Goal: Task Accomplishment & Management: Complete application form

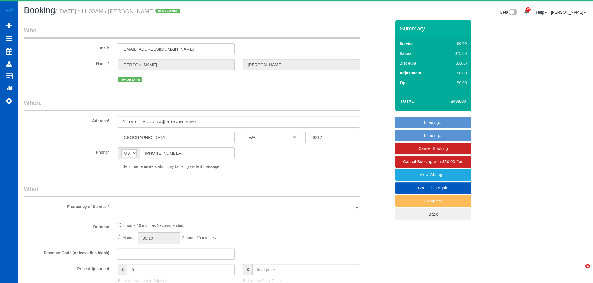
select select "WA"
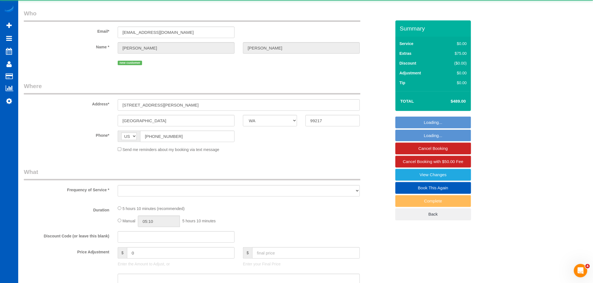
scroll to position [31, 0]
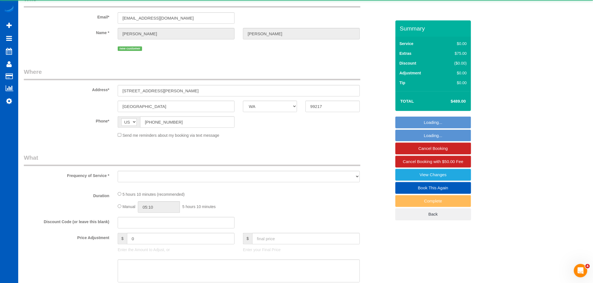
select select "object:1693"
select select "string:fspay-438ad13b-251d-4ffa-976b-6647b3a34123"
select select "199"
select select "spot1"
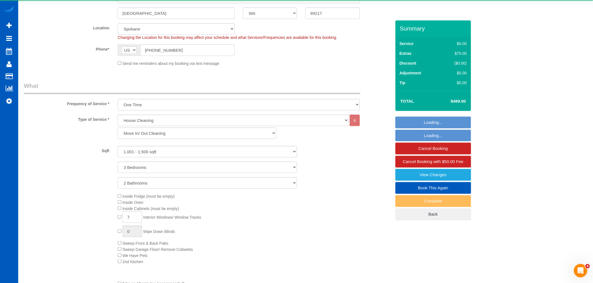
select select "1001"
select select "3"
select select "2"
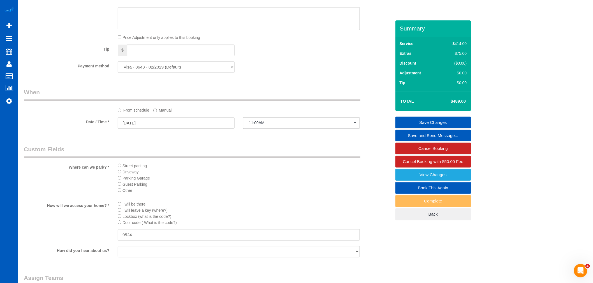
scroll to position [591, 0]
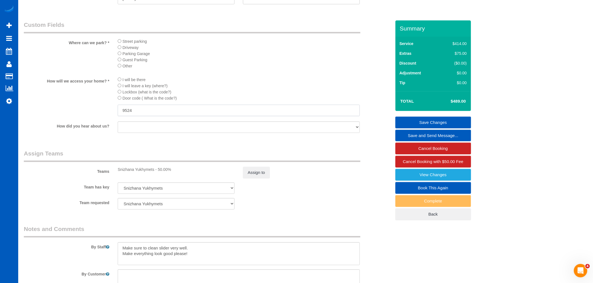
drag, startPoint x: 141, startPoint y: 122, endPoint x: 99, endPoint y: 120, distance: 42.6
click at [99, 117] on div "How will we access your home? * I will be there I will leave a key (where?) Loc…" at bounding box center [208, 96] width 376 height 41
type input "9"
click at [122, 116] on input "8954" at bounding box center [239, 110] width 242 height 11
type input "Gate code # 7800, door code 8954"
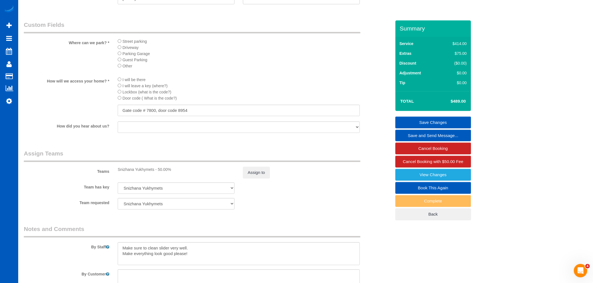
click at [416, 121] on link "Save Changes" at bounding box center [433, 123] width 76 height 12
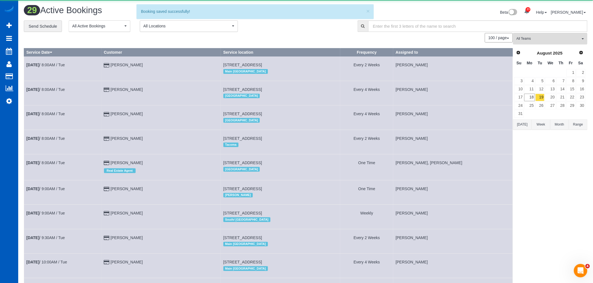
scroll to position [0, 0]
